Goal: Task Accomplishment & Management: Manage account settings

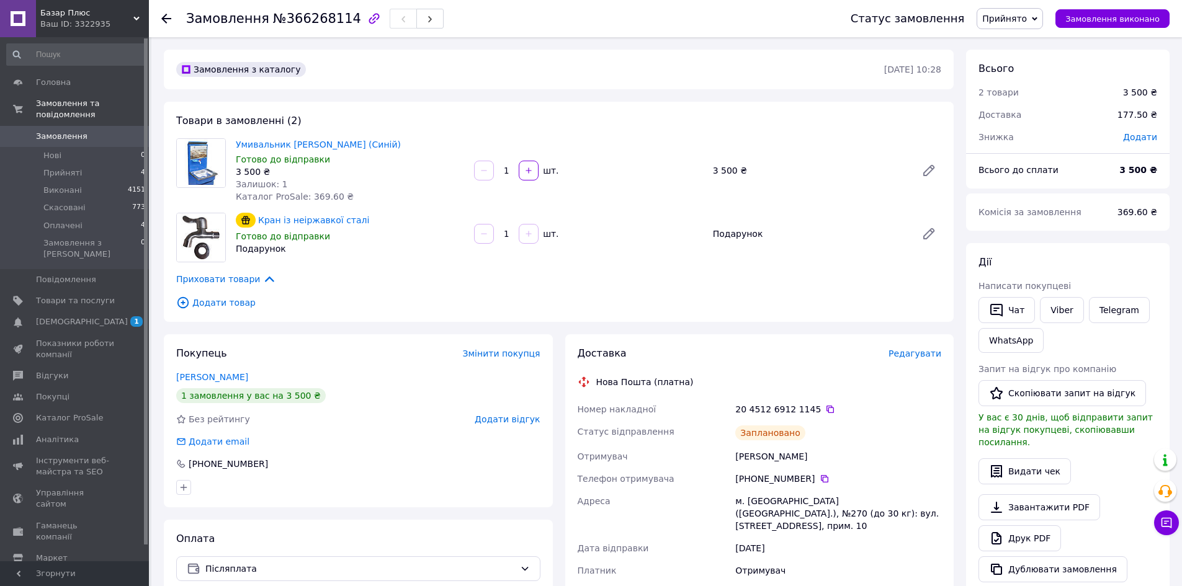
scroll to position [35, 0]
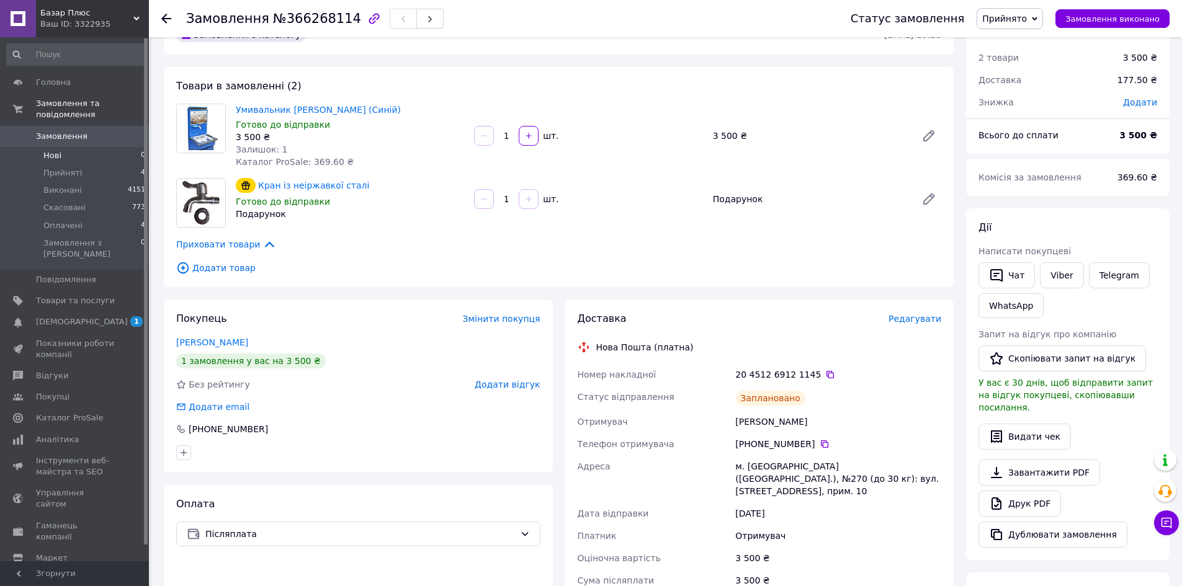
click at [49, 150] on span "Нові" at bounding box center [52, 155] width 18 height 11
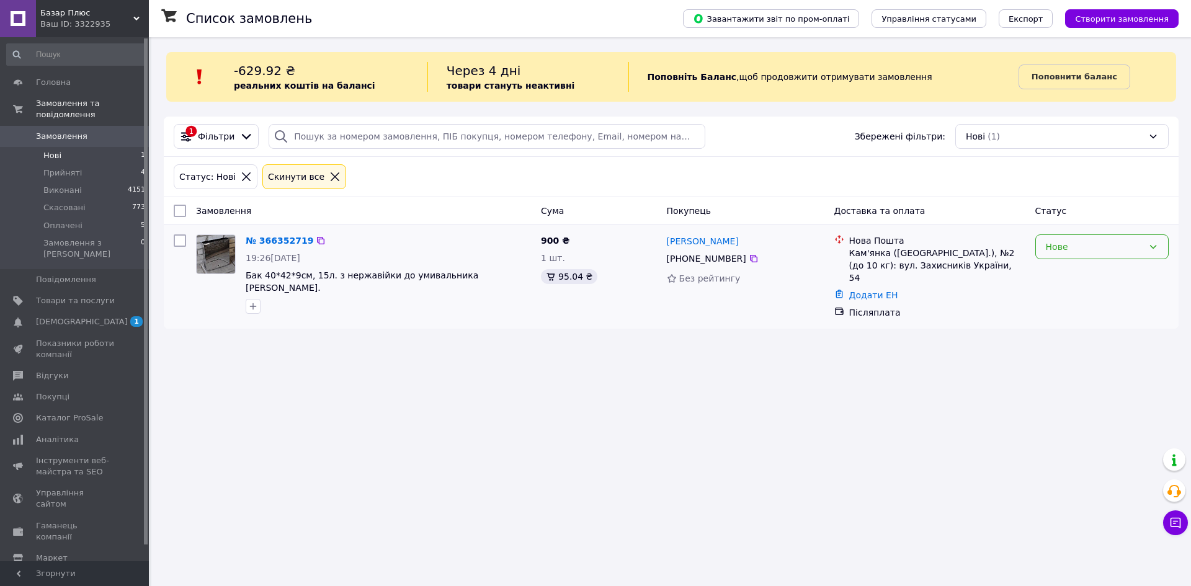
click at [1121, 250] on div "Нове" at bounding box center [1094, 247] width 97 height 14
click at [1100, 271] on li "Прийнято" at bounding box center [1102, 274] width 132 height 22
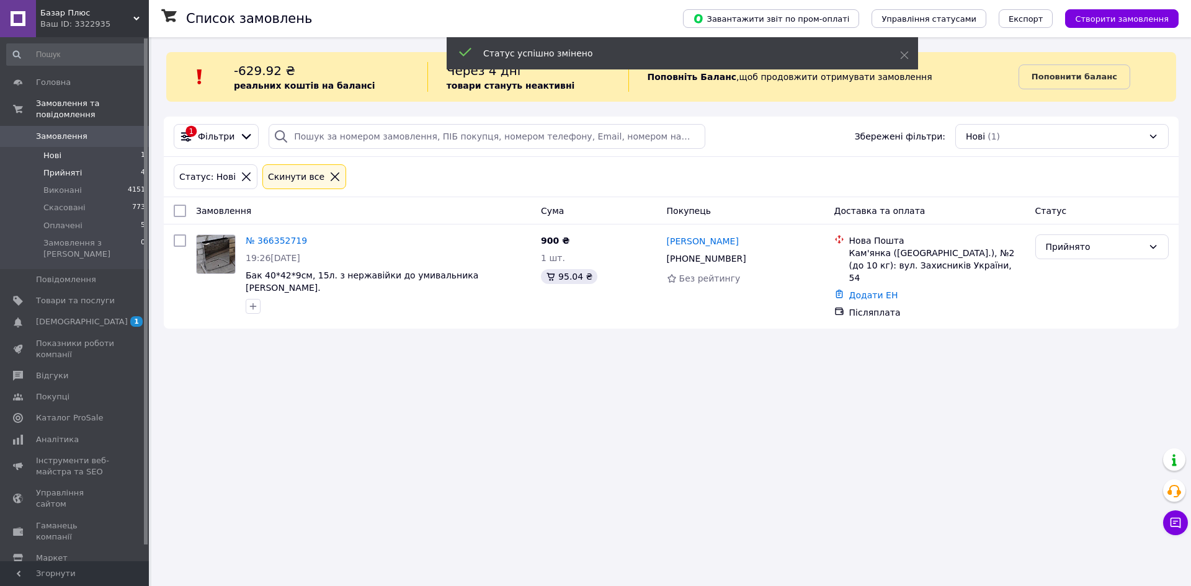
click at [66, 167] on span "Прийняті" at bounding box center [62, 172] width 38 height 11
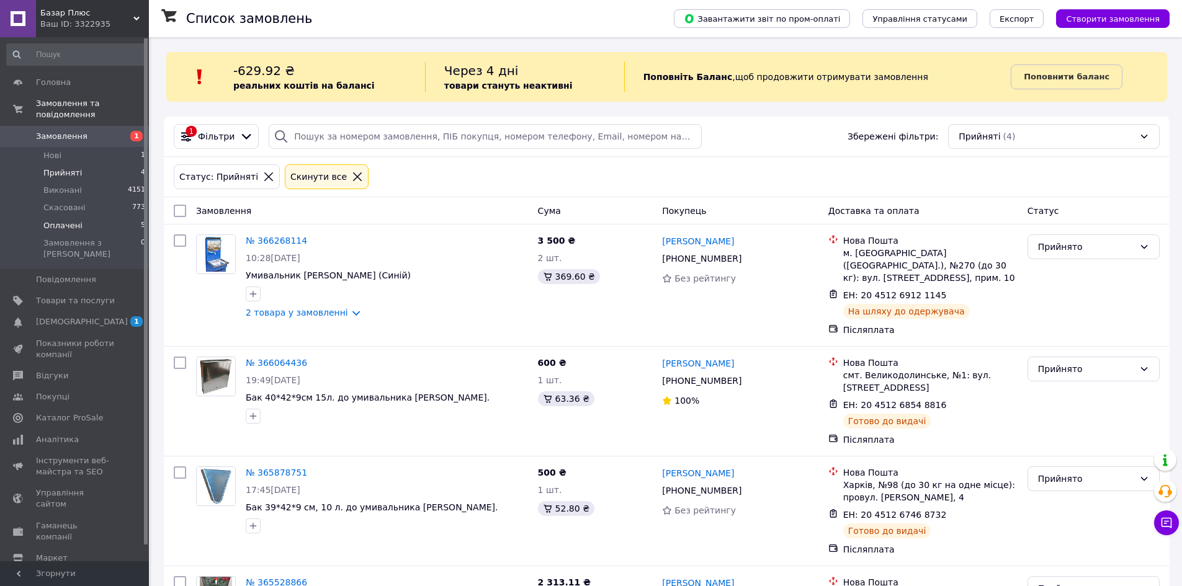
click at [96, 217] on li "Оплачені 5" at bounding box center [76, 225] width 153 height 17
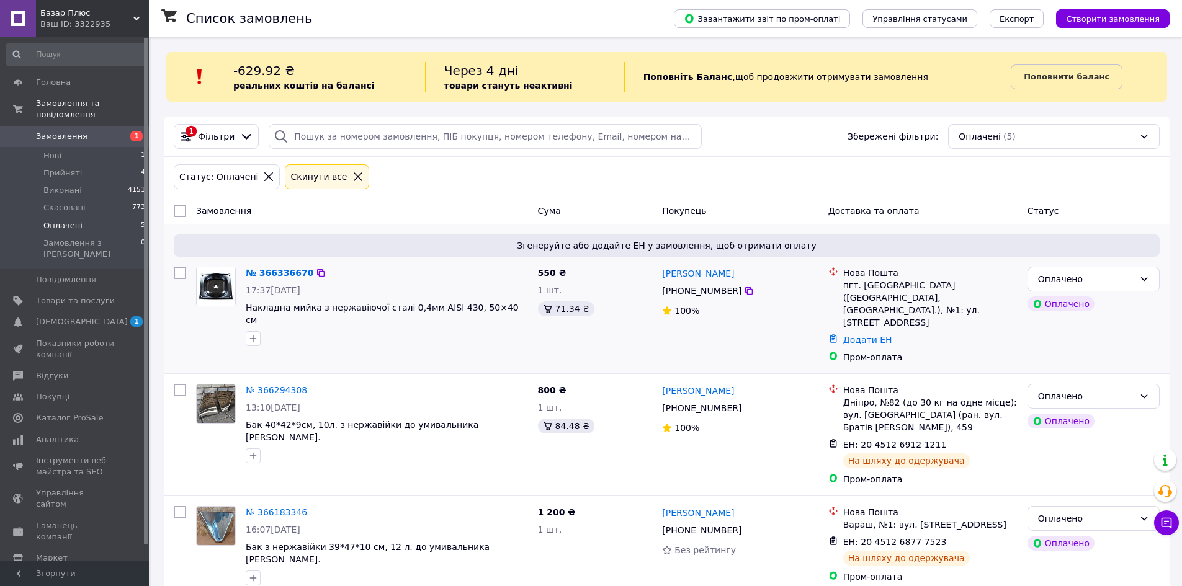
click at [283, 274] on link "№ 366336670" at bounding box center [280, 273] width 68 height 10
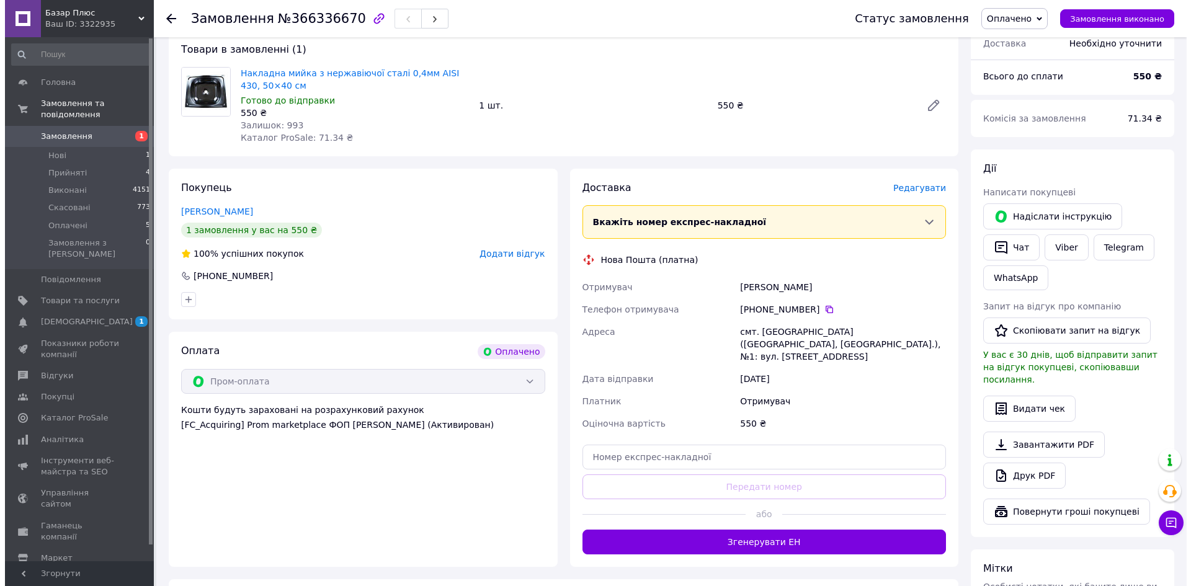
scroll to position [124, 0]
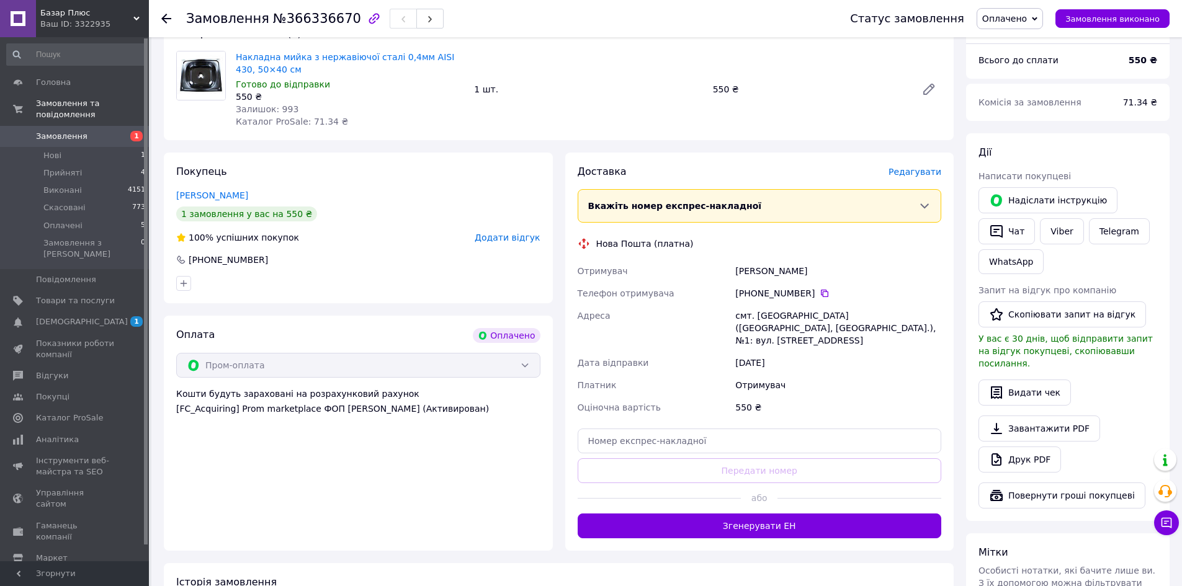
click at [916, 165] on div "Доставка Редагувати" at bounding box center [760, 172] width 364 height 14
click at [926, 174] on span "Редагувати" at bounding box center [914, 172] width 53 height 10
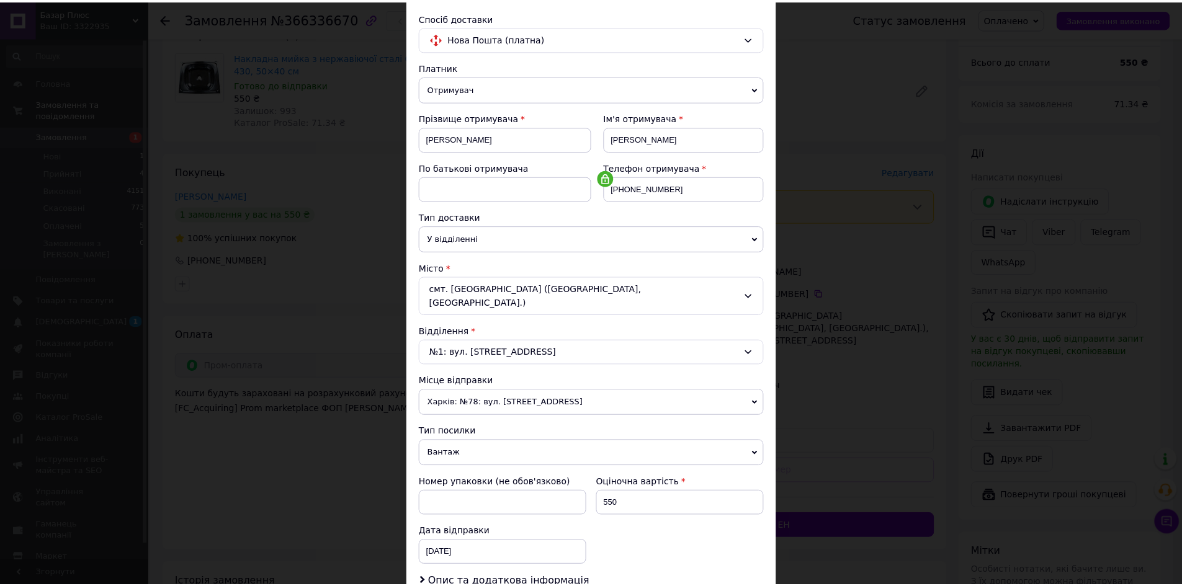
scroll to position [238, 0]
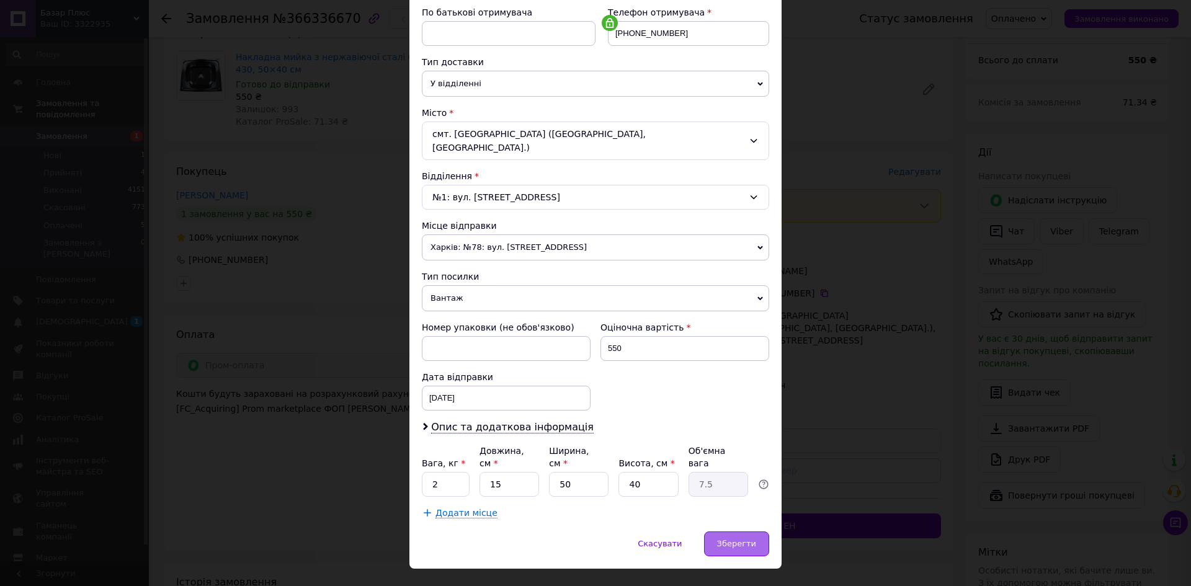
click at [754, 532] on div "Зберегти" at bounding box center [736, 544] width 65 height 25
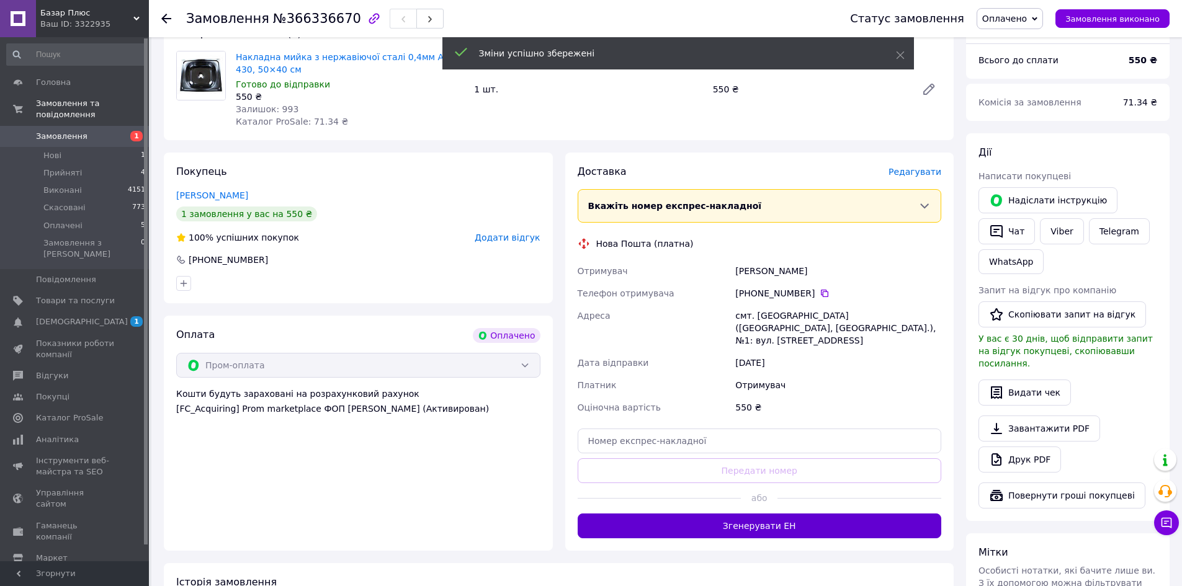
click at [749, 514] on button "Згенерувати ЕН" at bounding box center [760, 526] width 364 height 25
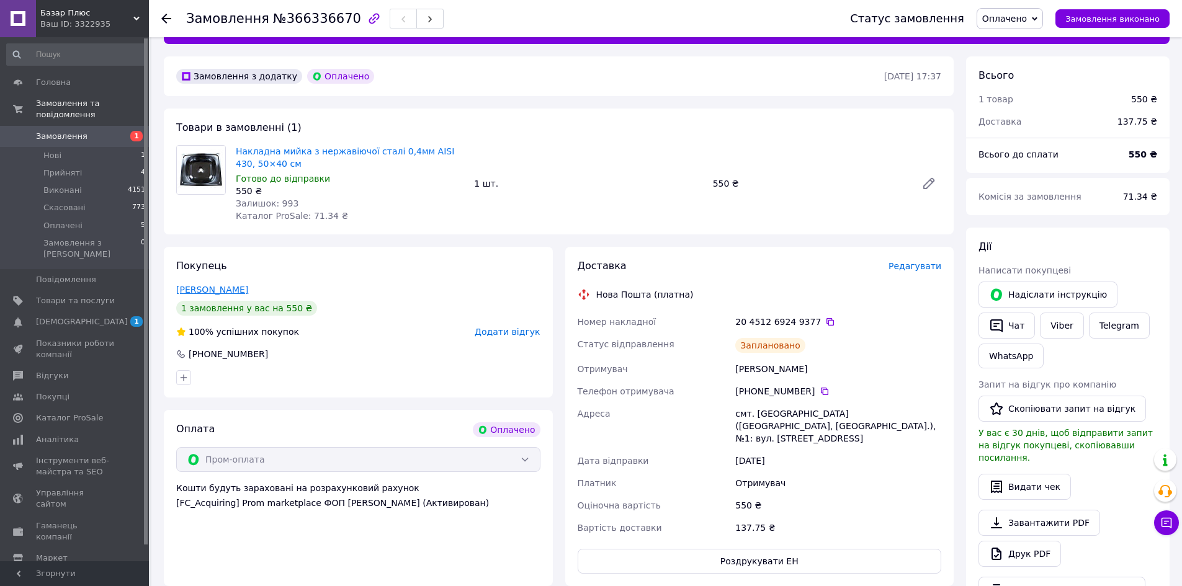
scroll to position [0, 0]
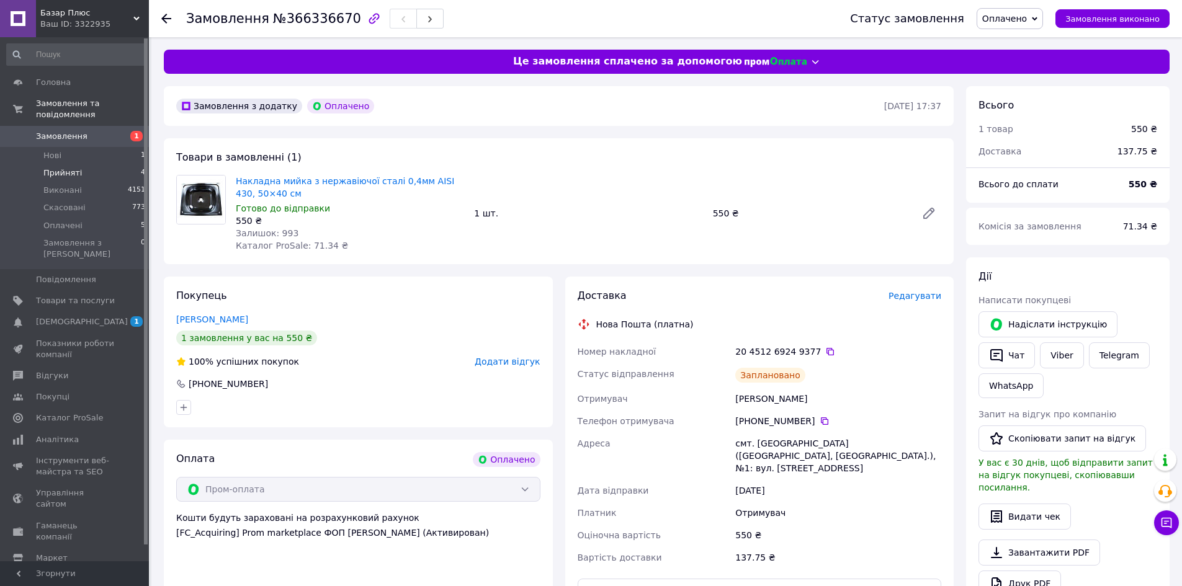
click at [76, 167] on span "Прийняті" at bounding box center [62, 172] width 38 height 11
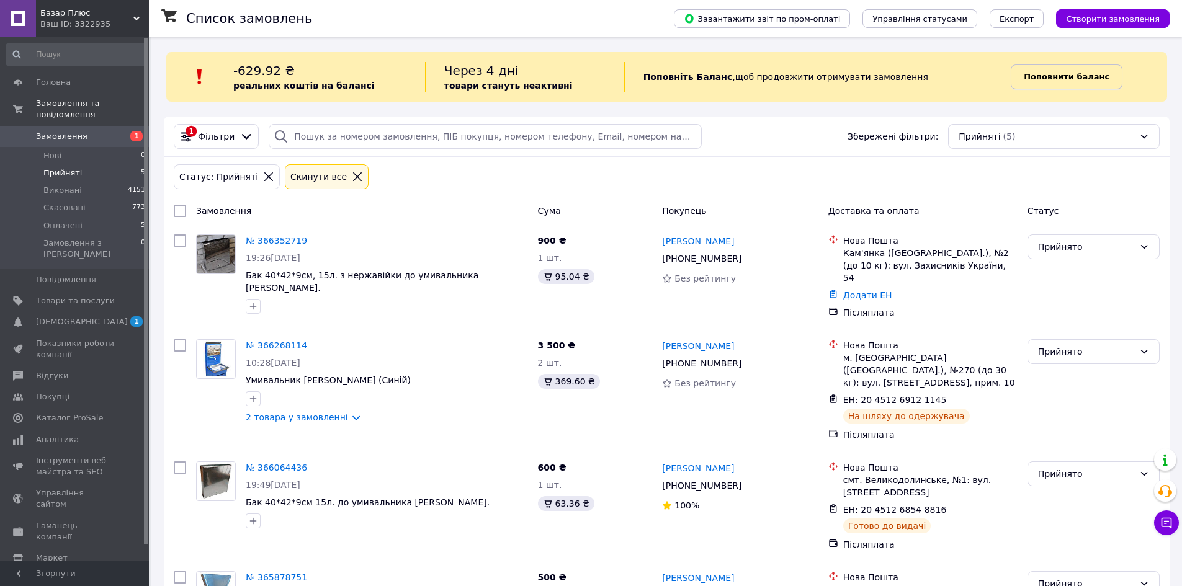
click at [1073, 72] on b "Поповнити баланс" at bounding box center [1066, 76] width 86 height 9
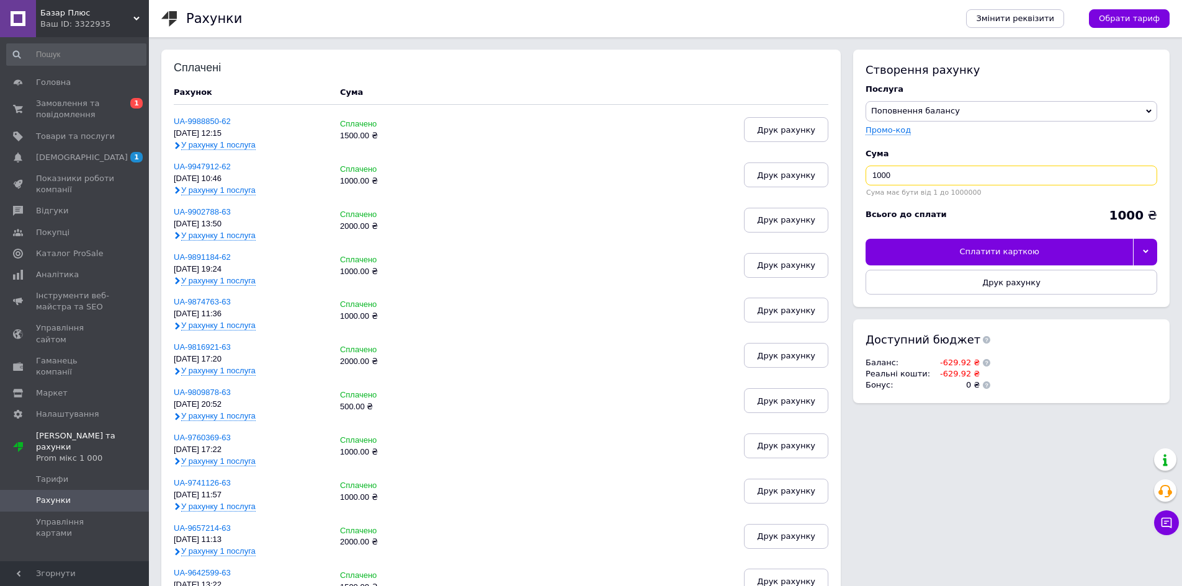
drag, startPoint x: 932, startPoint y: 183, endPoint x: 857, endPoint y: 185, distance: 75.7
click at [857, 185] on div "Створення рахунку Послуга Поповнення балансу Premium-дизайн Промо-код Cума 1000…" at bounding box center [1011, 178] width 316 height 257
type input "250"
click at [1153, 248] on div at bounding box center [1145, 252] width 24 height 26
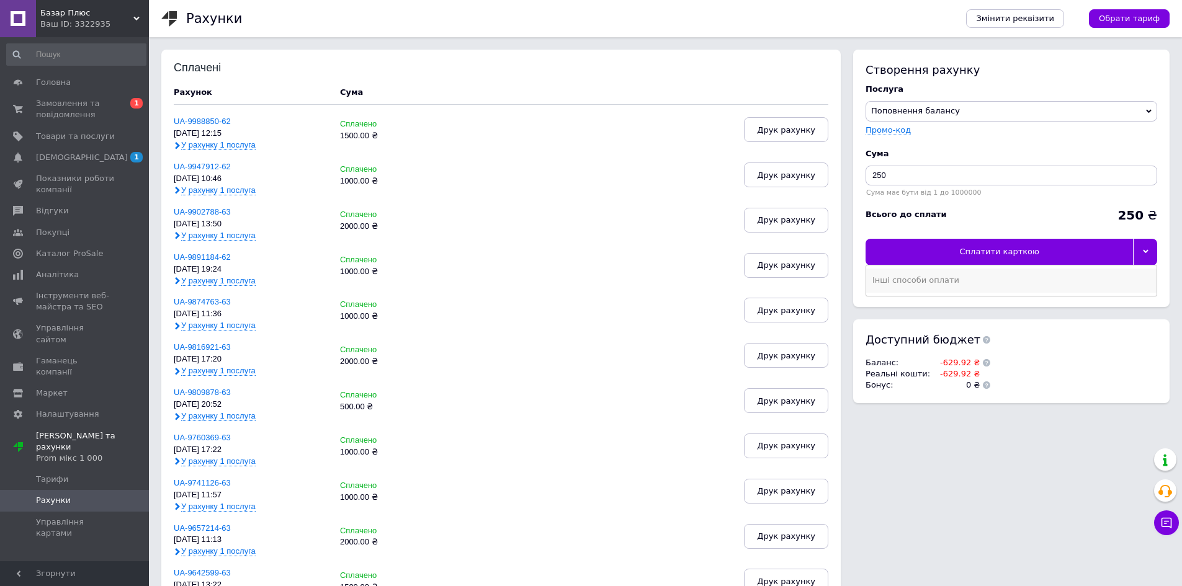
click at [1027, 278] on div "Інші способи оплати" at bounding box center [1011, 280] width 278 height 11
